Goal: Task Accomplishment & Management: Manage account settings

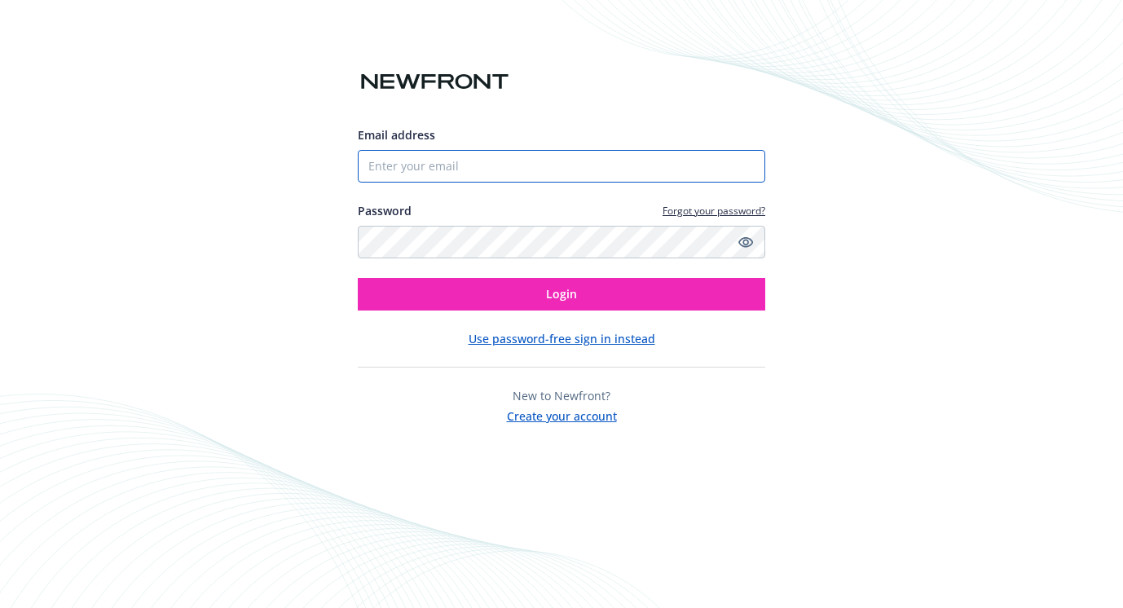
click at [648, 165] on input "Email address" at bounding box center [561, 166] width 407 height 33
type input "[PERSON_NAME][EMAIL_ADDRESS][PERSON_NAME][DOMAIN_NAME]"
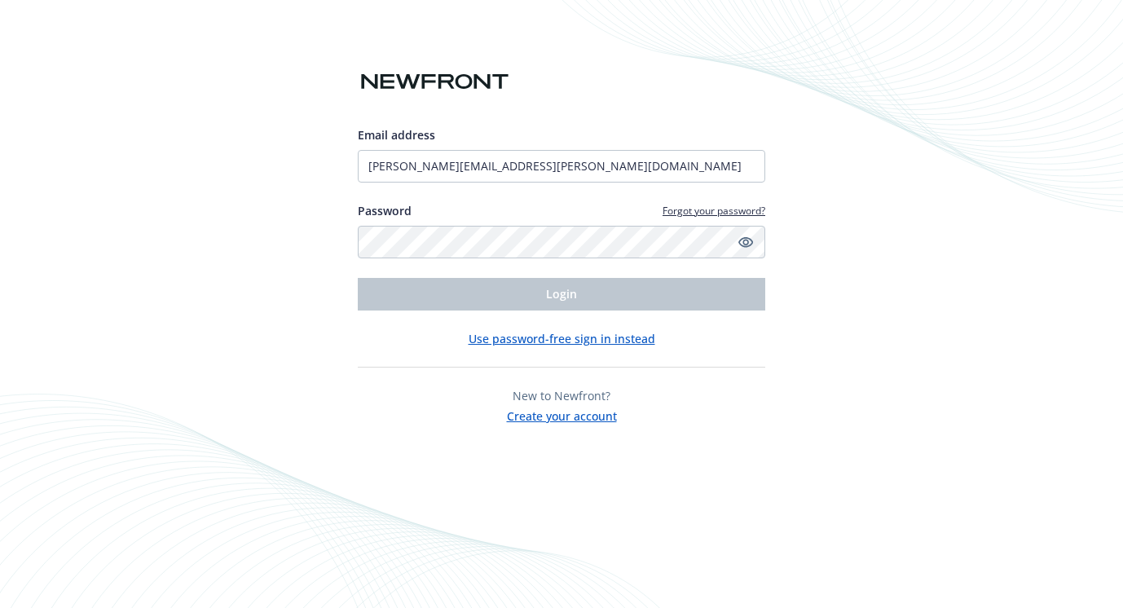
click at [546, 345] on button "Use password-free sign in instead" at bounding box center [562, 338] width 187 height 17
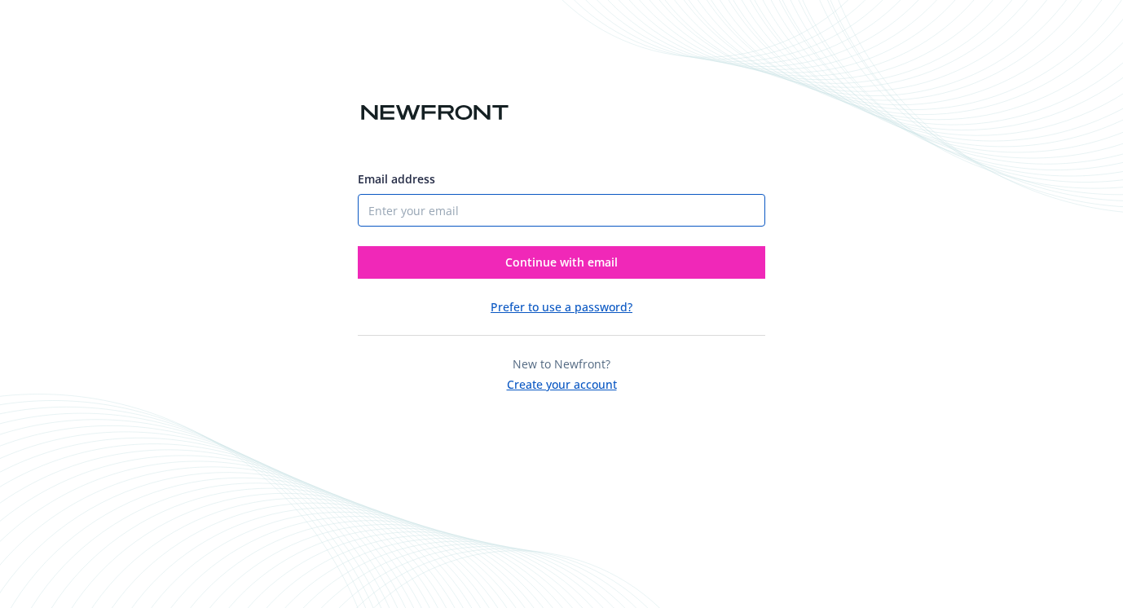
click at [526, 200] on input "Email address" at bounding box center [561, 210] width 407 height 33
type input "[PERSON_NAME][EMAIL_ADDRESS][PERSON_NAME][DOMAIN_NAME]"
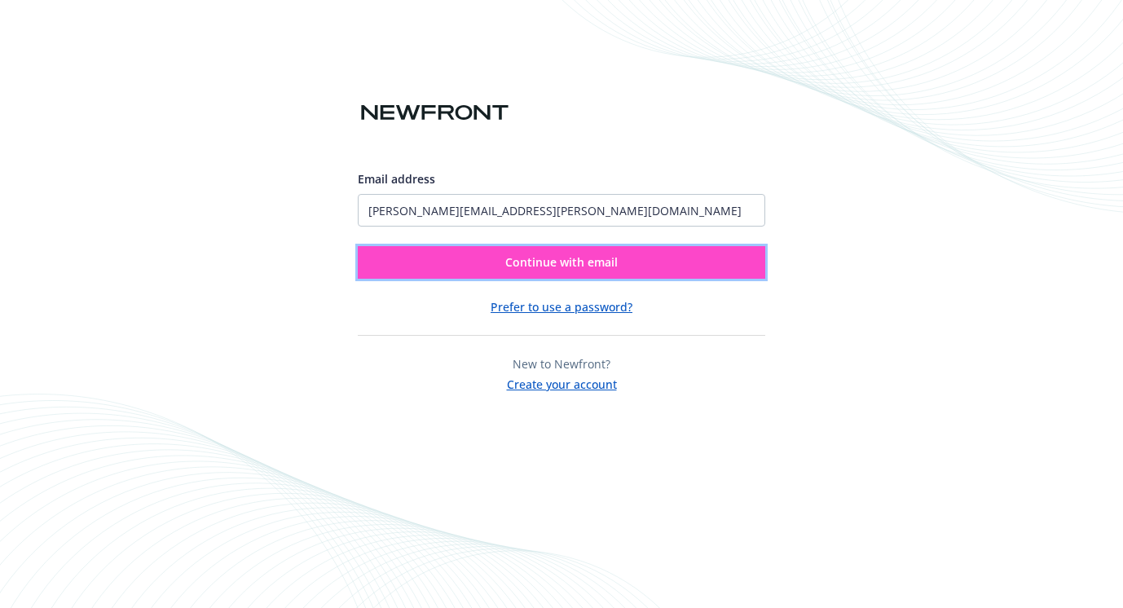
click at [529, 253] on button "Continue with email" at bounding box center [561, 262] width 407 height 33
